Goal: Task Accomplishment & Management: Use online tool/utility

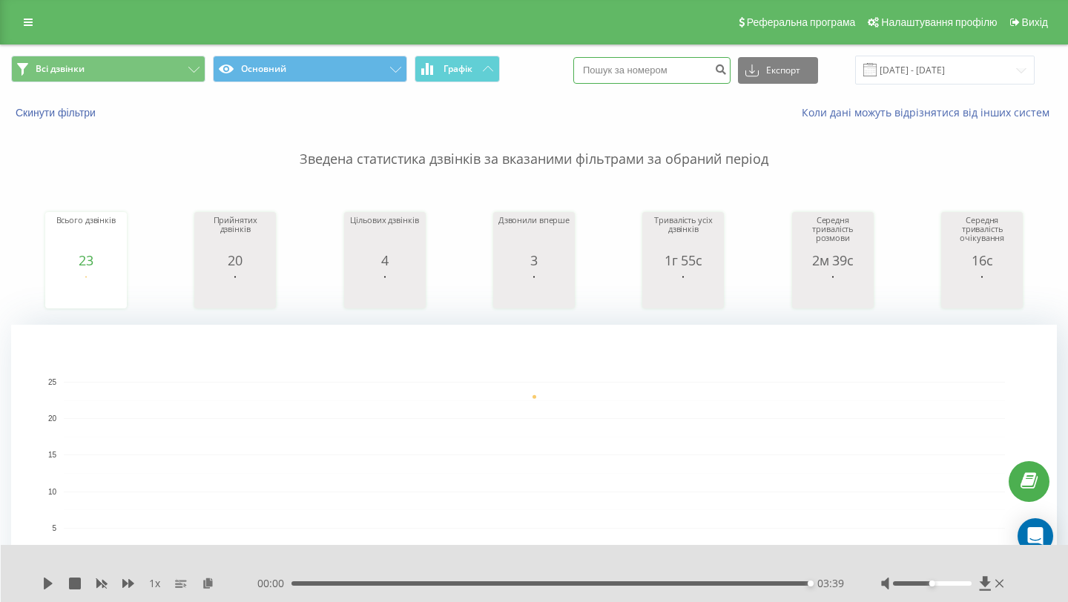
click at [710, 72] on input at bounding box center [651, 70] width 157 height 27
paste input "+380996680130"
type input "+380996680130"
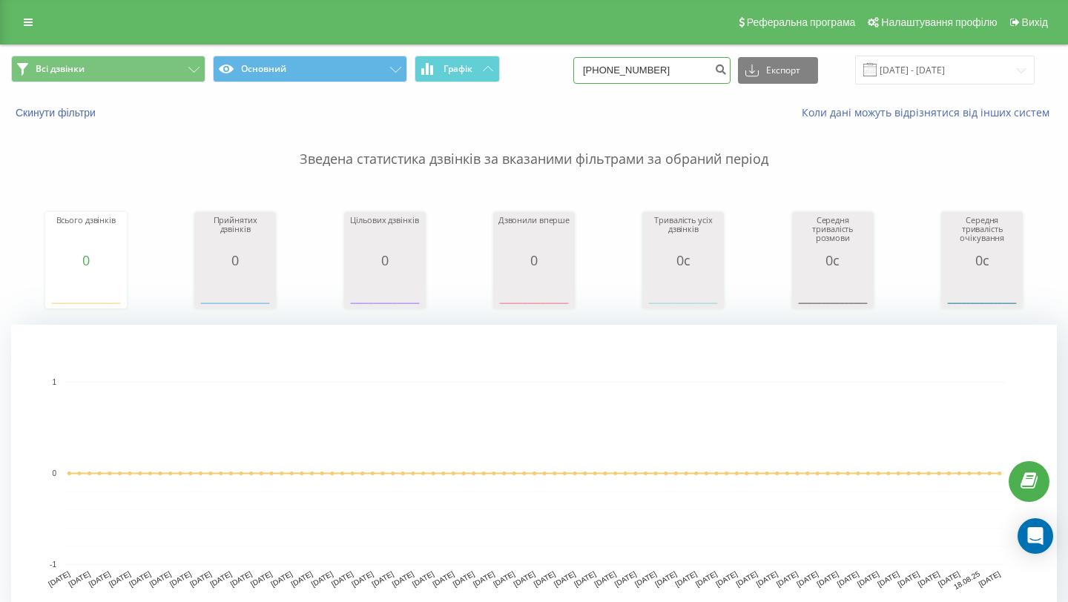
click at [700, 76] on input "+380996680130" at bounding box center [651, 70] width 157 height 27
drag, startPoint x: 700, startPoint y: 76, endPoint x: 583, endPoint y: 78, distance: 117.1
click at [583, 78] on div "Всі дзвінки Основний Графік +380996680130 Експорт .csv .xls .xlsx 20.05.2025 - …" at bounding box center [533, 70] width 1045 height 29
type input "+"
paste input "[PHONE_NUMBER]"
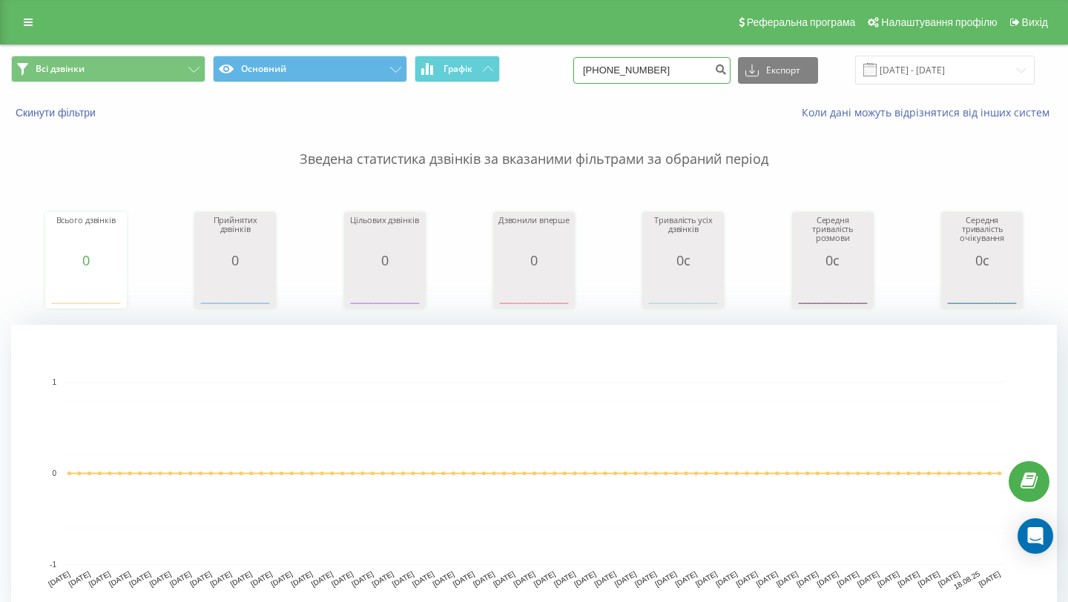
type input "[PHONE_NUMBER]"
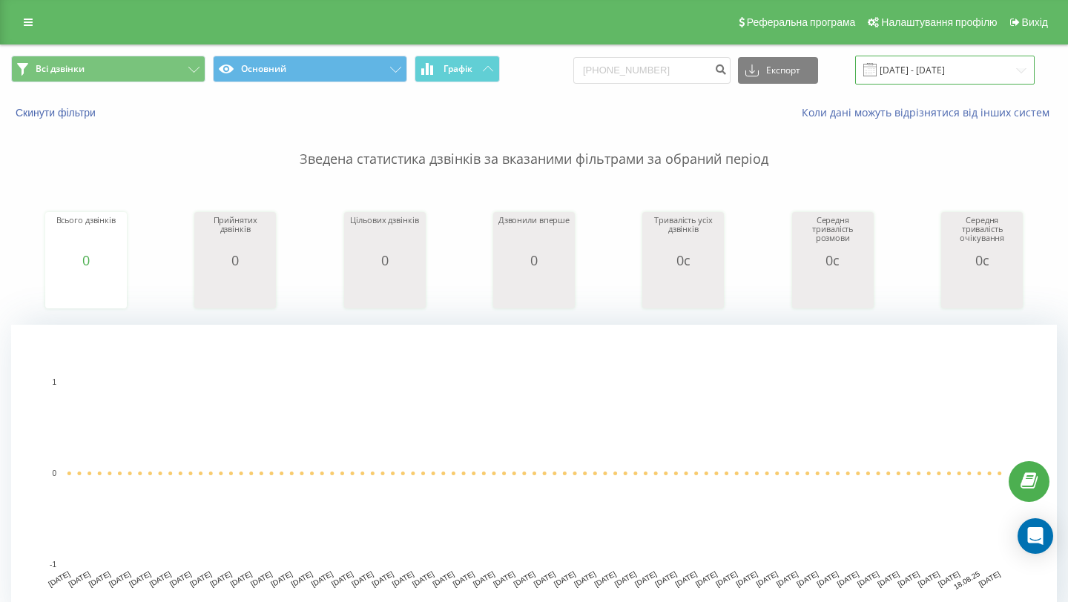
click at [927, 66] on input "[DATE] - [DATE]" at bounding box center [944, 70] width 179 height 29
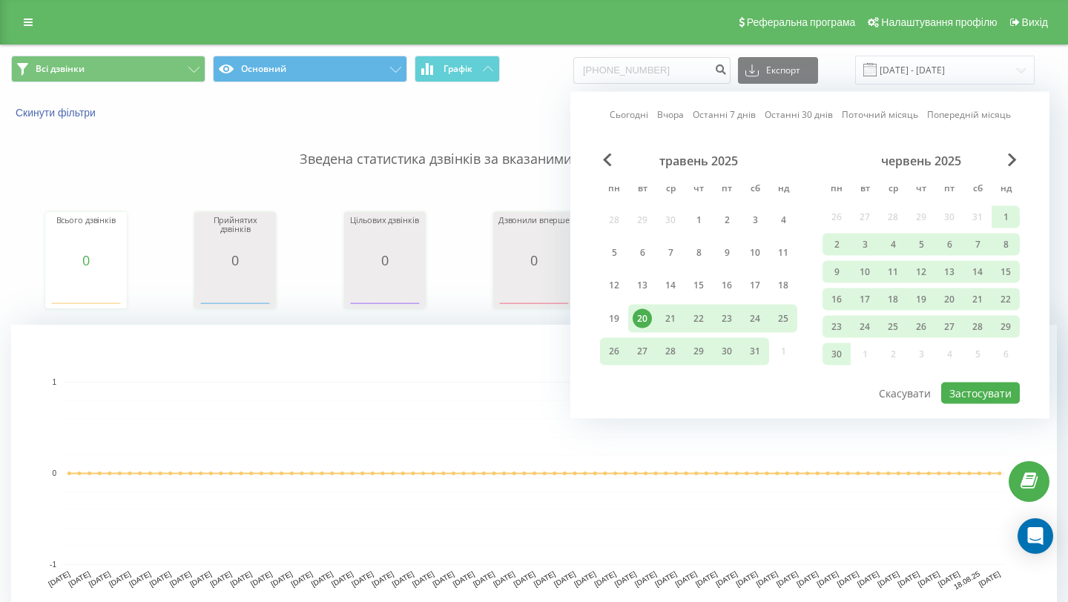
click at [1004, 156] on div "червень 2025" at bounding box center [920, 160] width 197 height 15
click at [1008, 156] on span "Next Month" at bounding box center [1012, 159] width 9 height 13
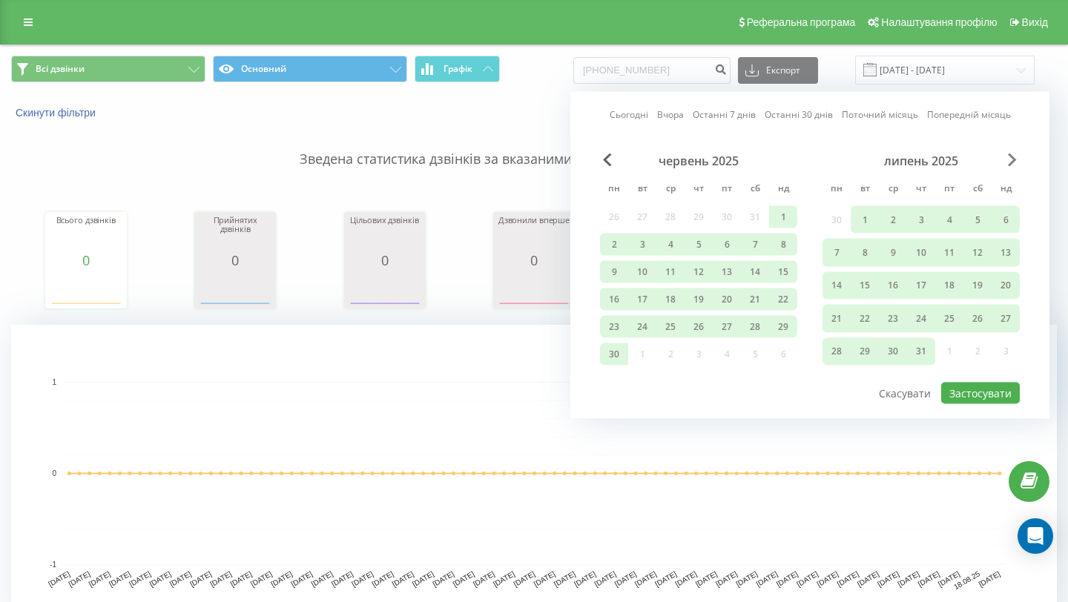
click at [1008, 156] on span "Next Month" at bounding box center [1012, 159] width 9 height 13
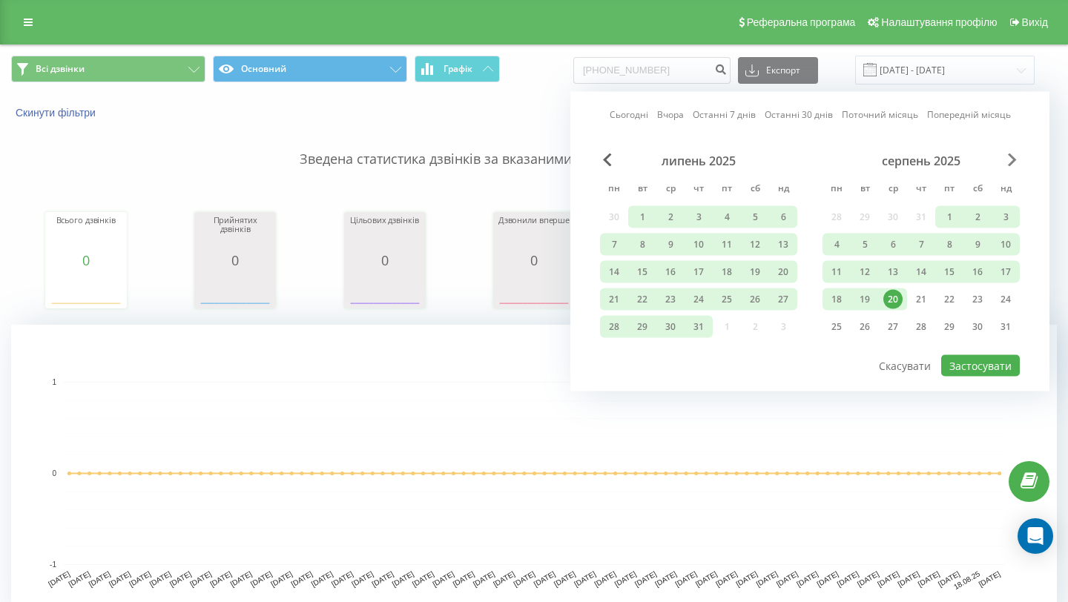
click at [1008, 158] on span "Next Month" at bounding box center [1012, 159] width 9 height 13
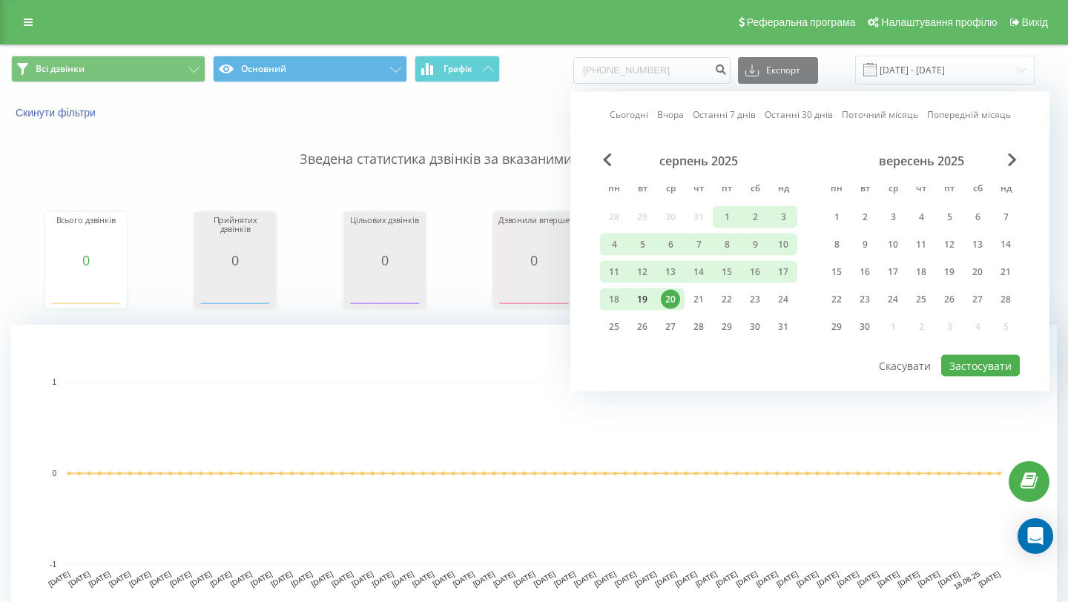
click at [649, 305] on div "19" at bounding box center [641, 299] width 19 height 19
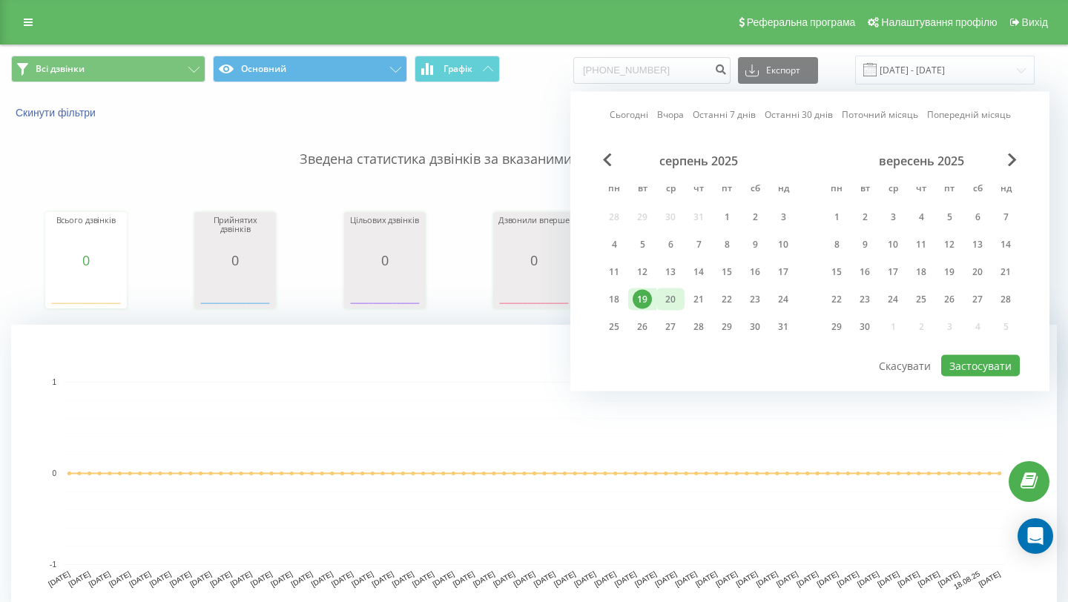
click at [666, 303] on div "20" at bounding box center [670, 299] width 19 height 19
click at [1025, 367] on div "Сьогодні Вчора Останні 7 днів Останні 30 днів Поточний місяць Попередній місяць…" at bounding box center [809, 242] width 479 height 300
click at [1002, 368] on button "Застосувати" at bounding box center [980, 366] width 79 height 22
type input "19.08.2025 - 20.08.2025"
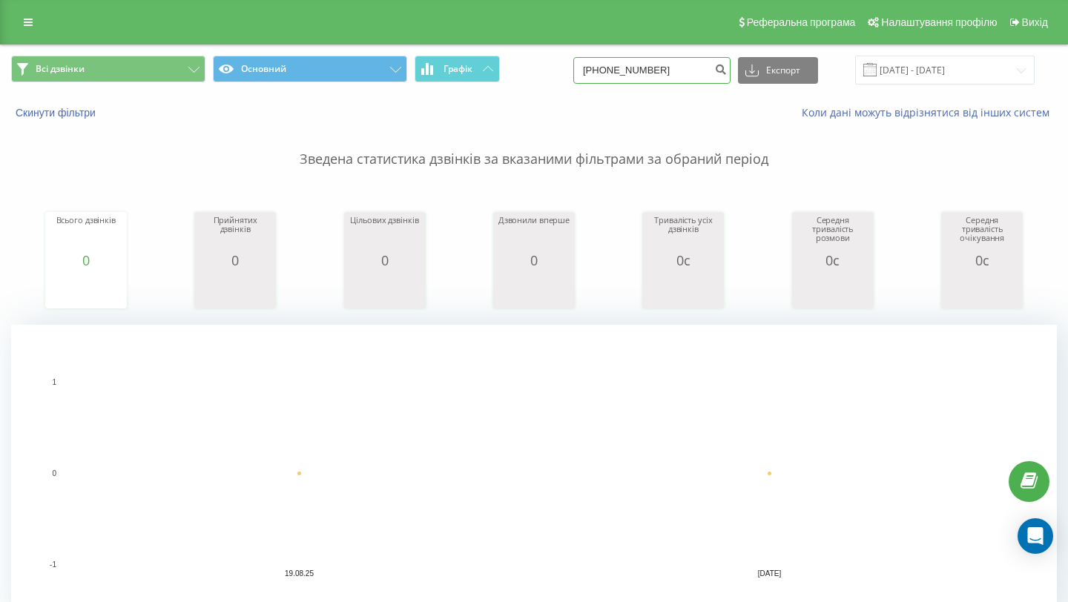
click at [692, 65] on input "[PHONE_NUMBER]" at bounding box center [651, 70] width 157 height 27
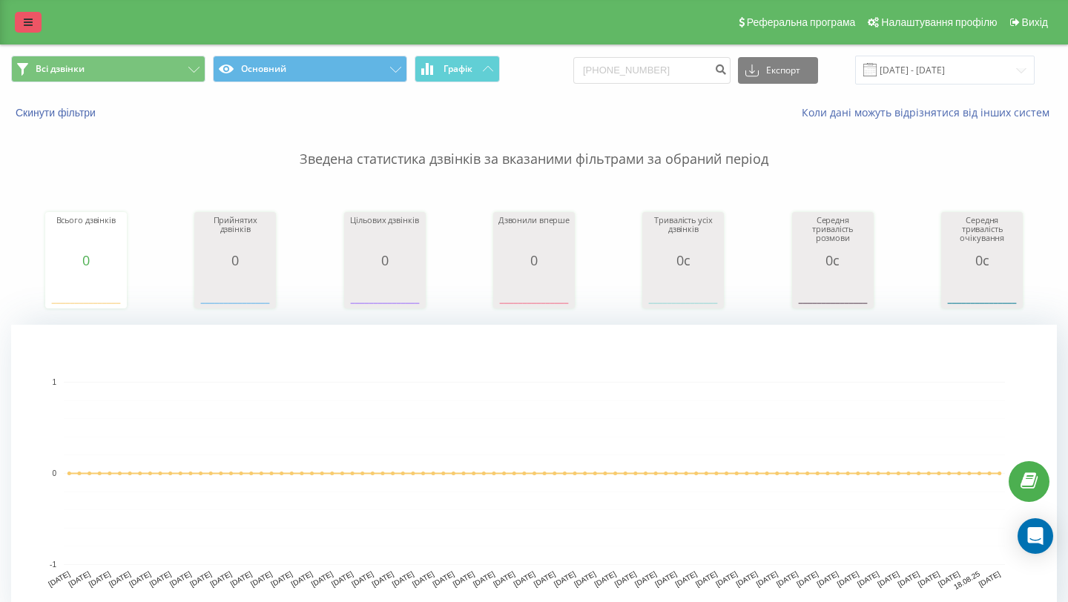
click at [23, 32] on link at bounding box center [28, 22] width 27 height 21
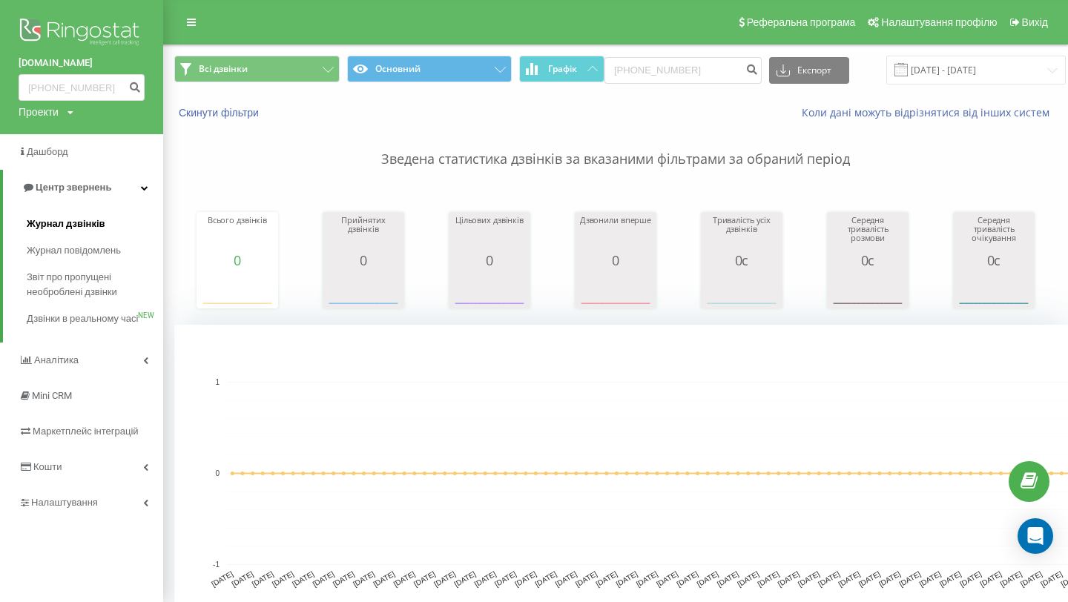
click at [67, 236] on link "Журнал дзвінків" at bounding box center [95, 224] width 136 height 27
click at [67, 254] on span "Журнал повідомлень" at bounding box center [78, 250] width 102 height 15
click at [67, 222] on span "Журнал дзвінків" at bounding box center [66, 223] width 79 height 15
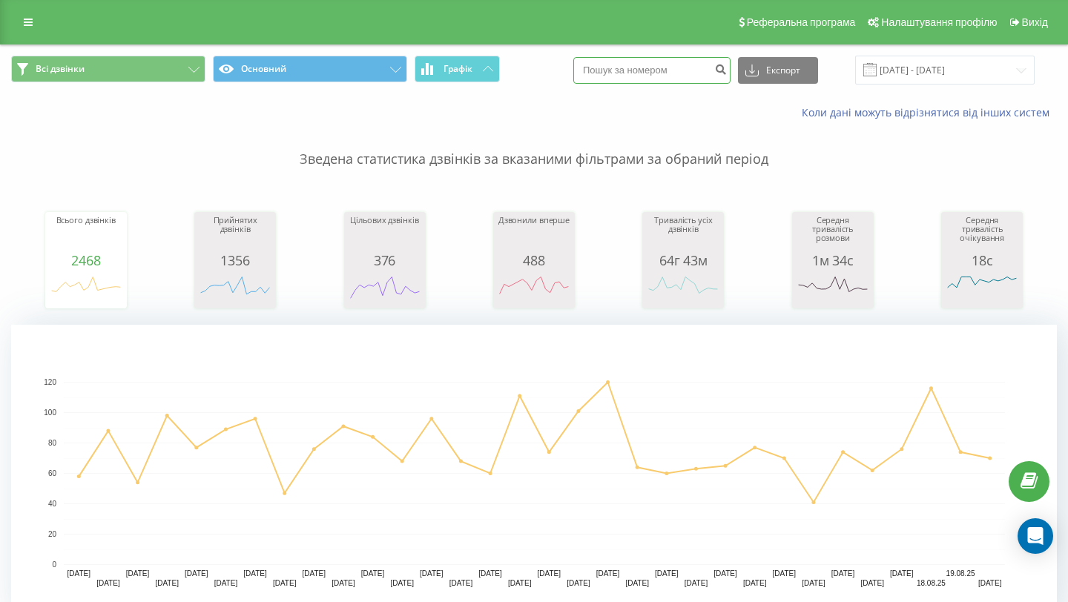
click at [674, 76] on input at bounding box center [651, 70] width 157 height 27
paste input "[PHONE_NUMBER]"
type input "[PHONE_NUMBER]"
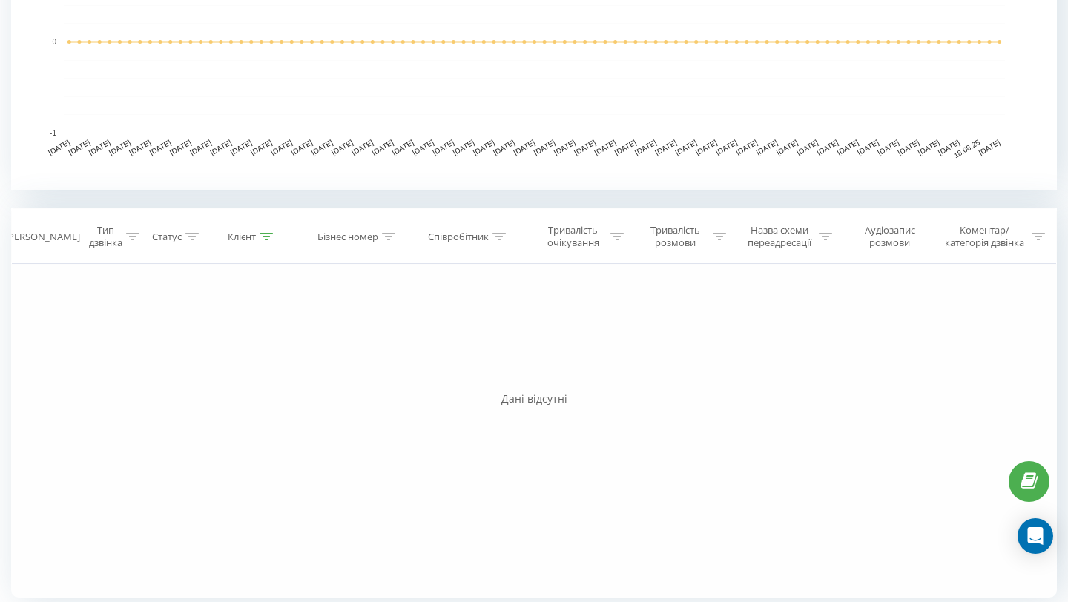
scroll to position [440, 0]
